Goal: Information Seeking & Learning: Learn about a topic

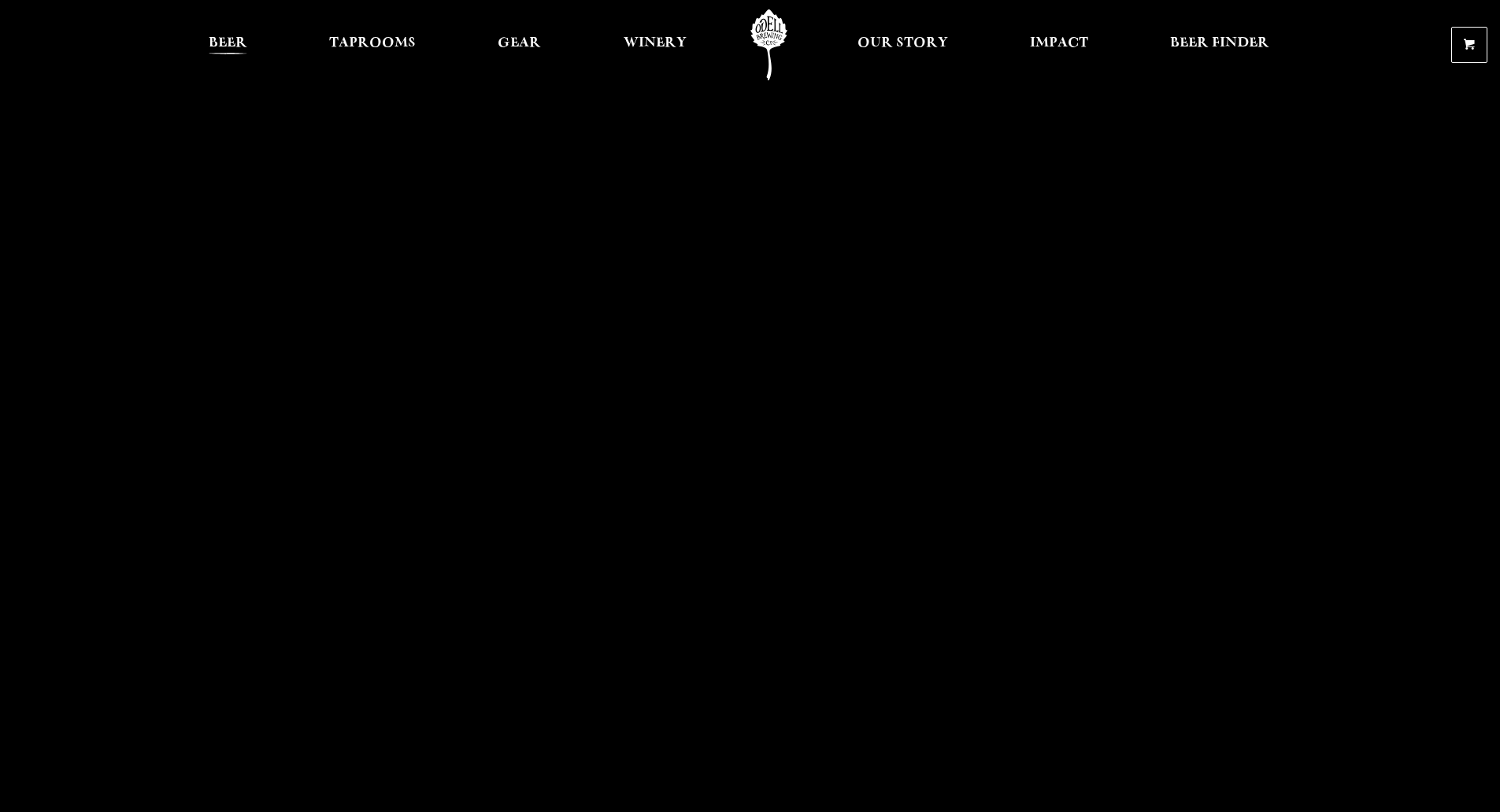
click at [221, 48] on span "Beer" at bounding box center [228, 44] width 38 height 13
click at [228, 45] on span "Beer" at bounding box center [228, 44] width 38 height 13
click at [233, 38] on span "Beer" at bounding box center [228, 44] width 38 height 13
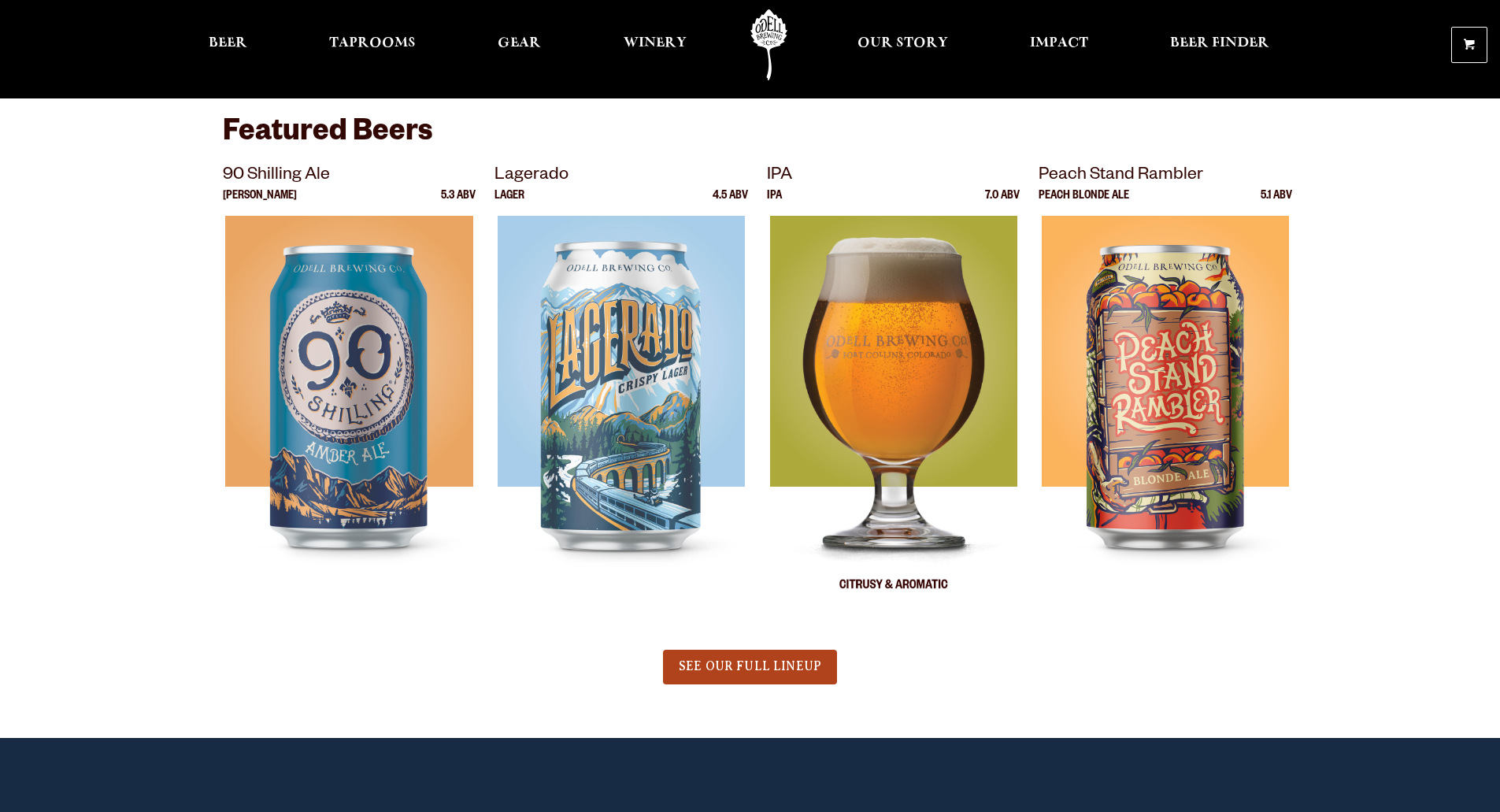
scroll to position [787, 0]
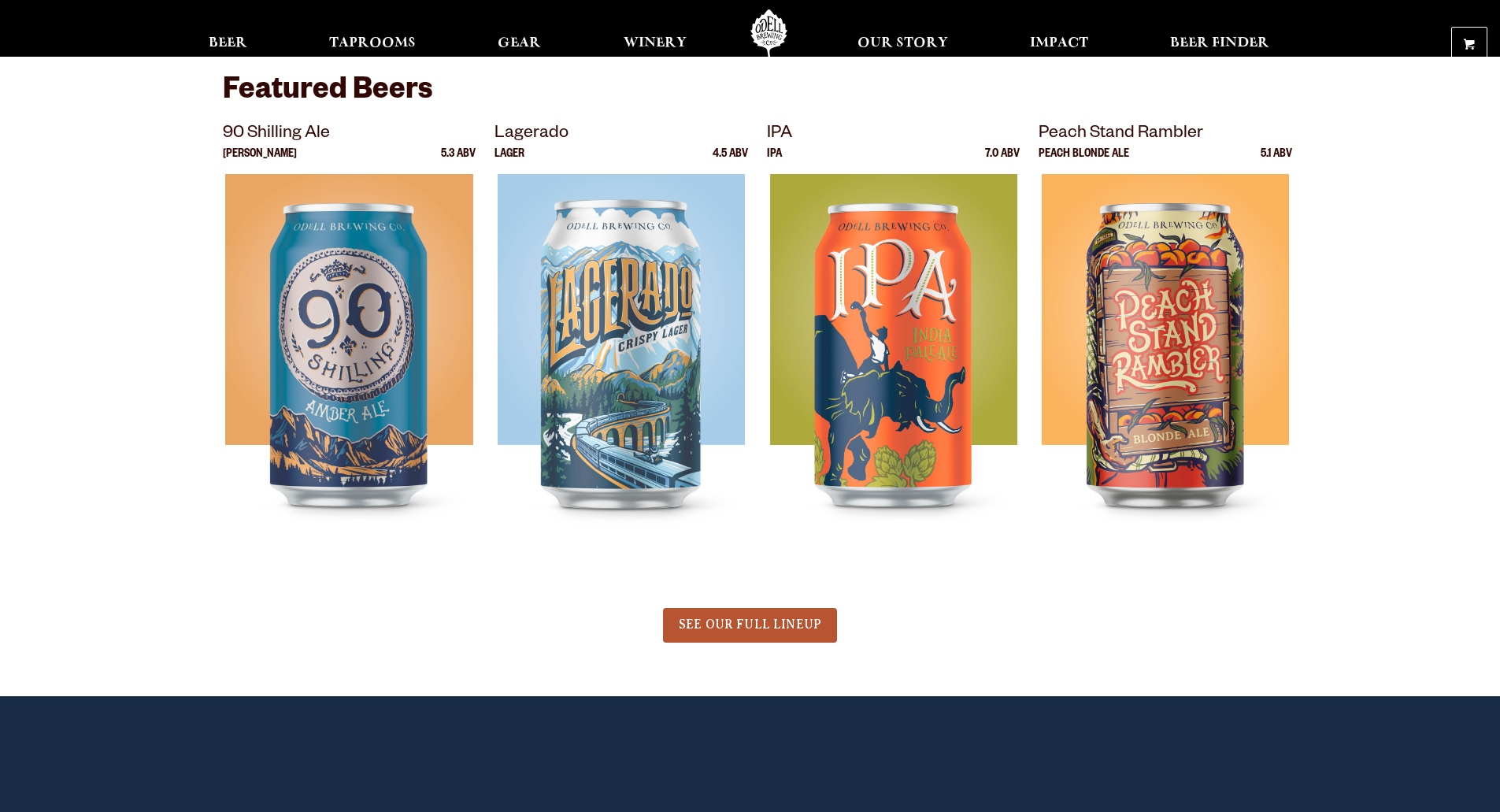
click at [808, 640] on link "SEE OUR FULL LINEUP" at bounding box center [750, 625] width 174 height 35
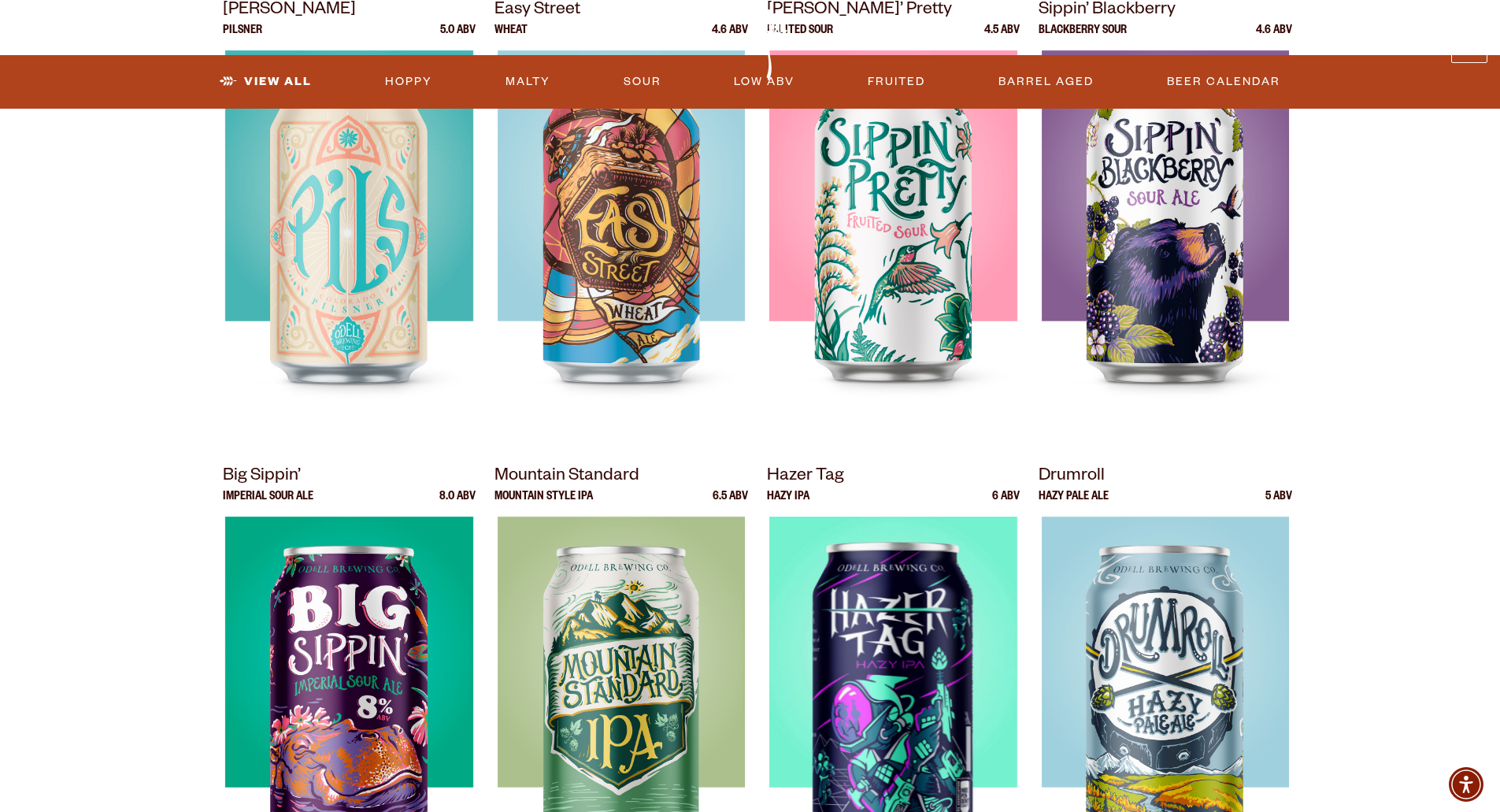
scroll to position [1023, 0]
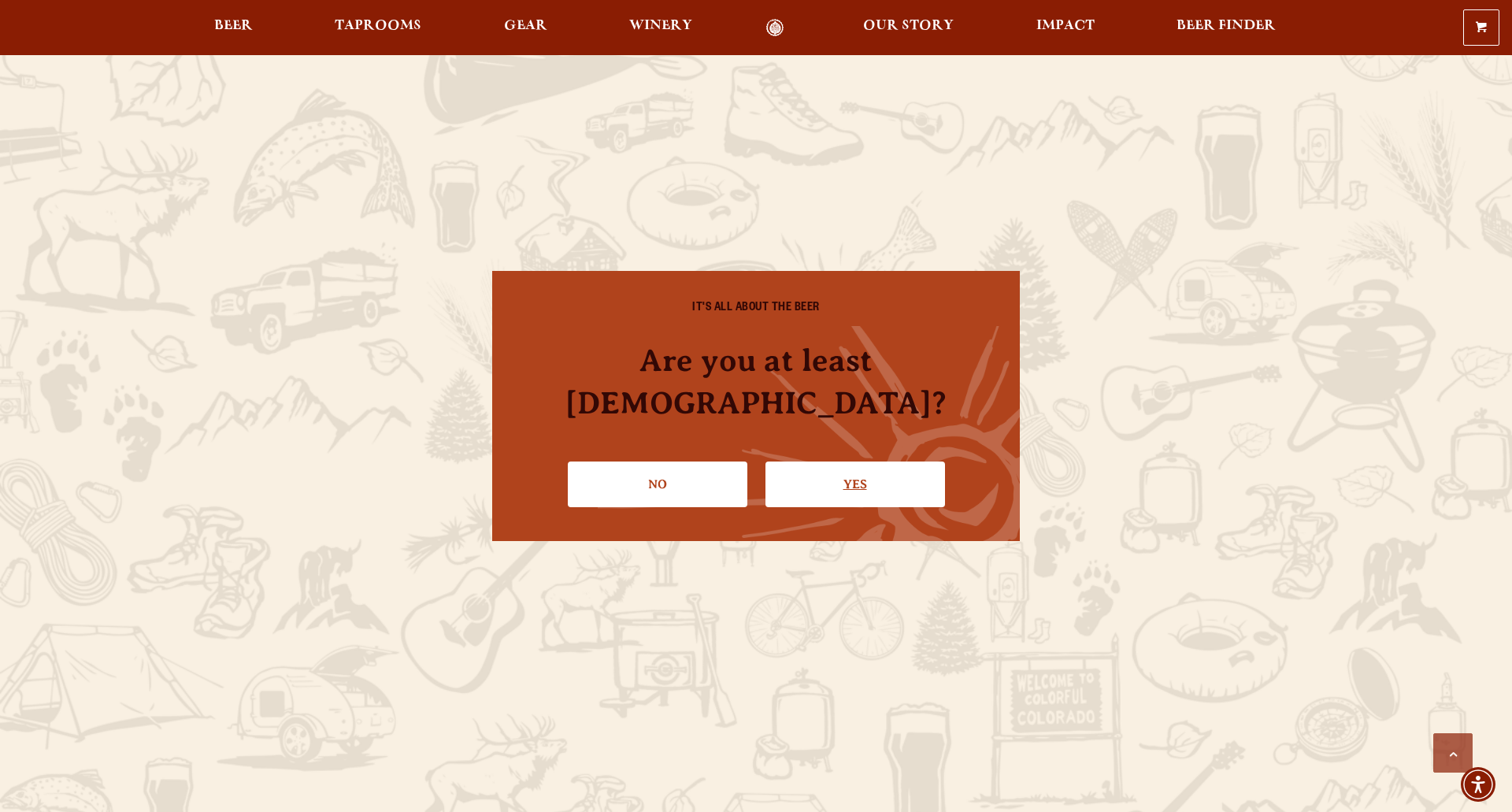
click at [839, 461] on link "Yes" at bounding box center [855, 484] width 180 height 46
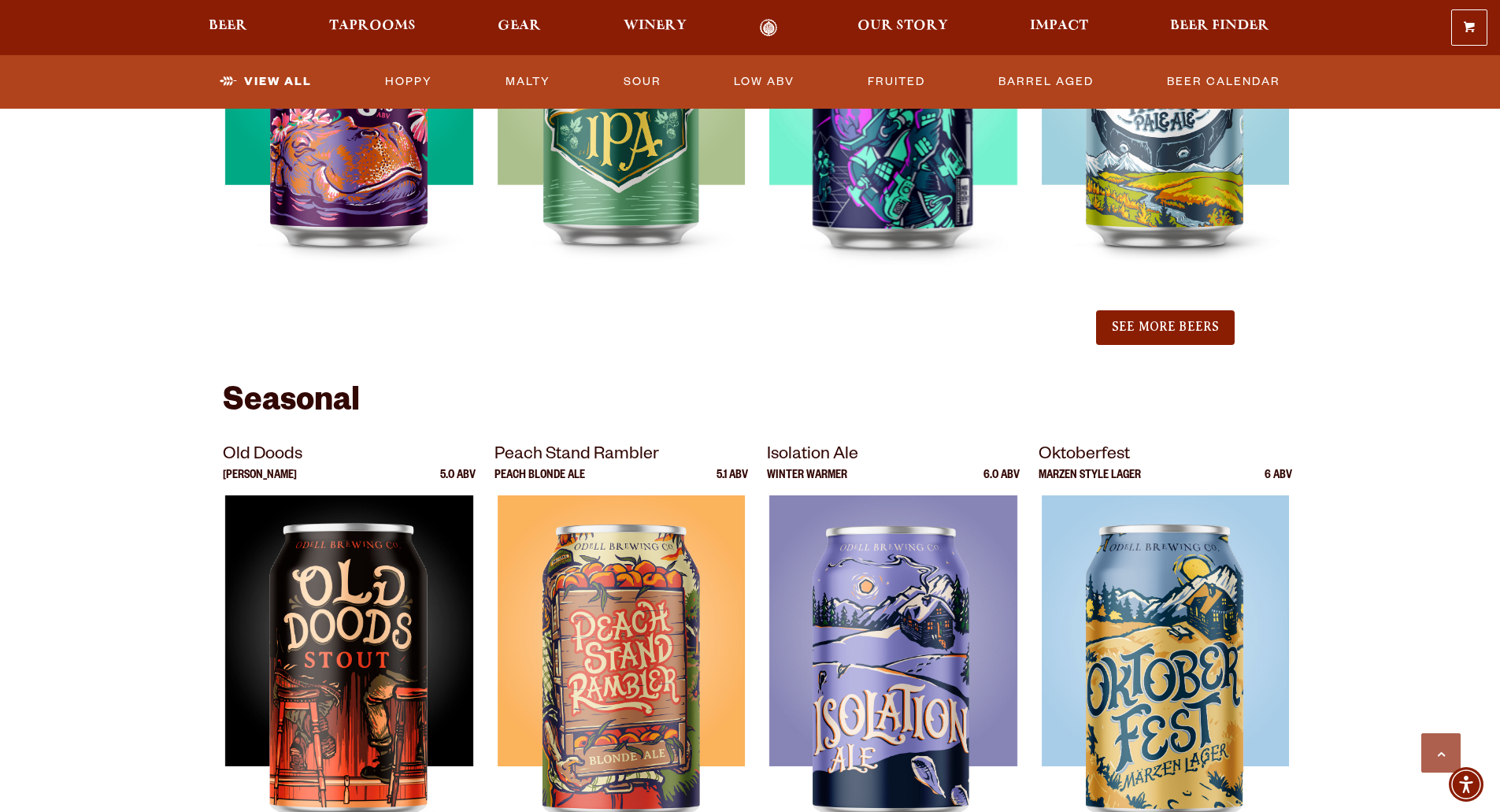
scroll to position [1968, 0]
